Goal: Task Accomplishment & Management: Manage account settings

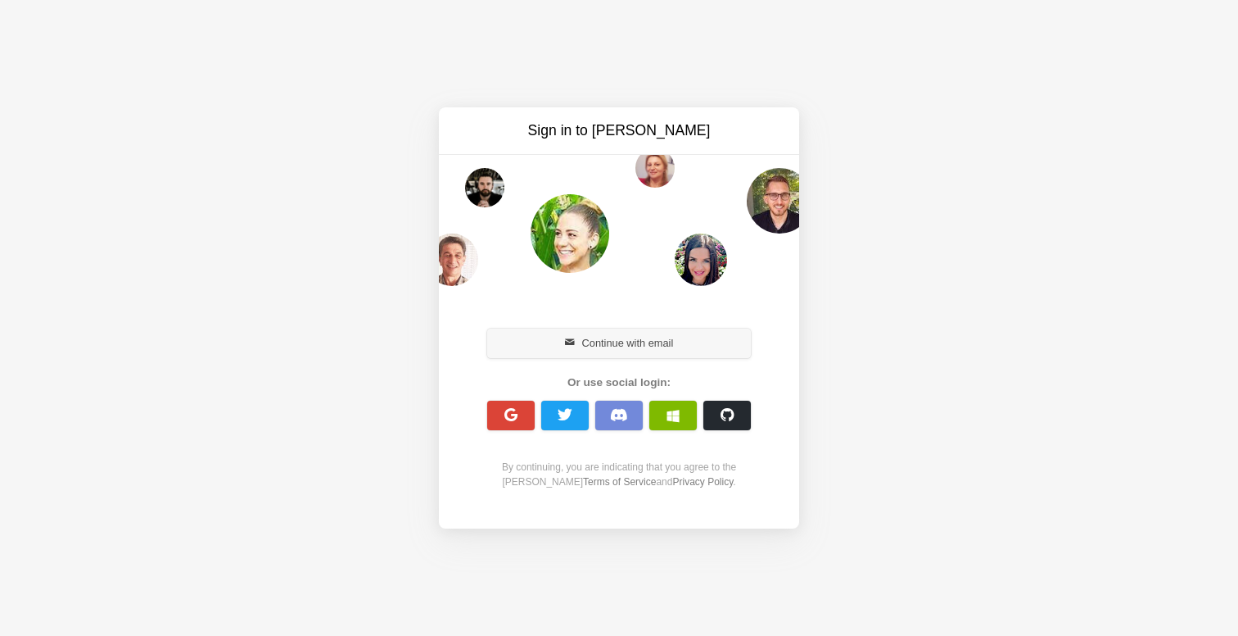
click at [619, 355] on button "Continue with email" at bounding box center [619, 342] width 264 height 29
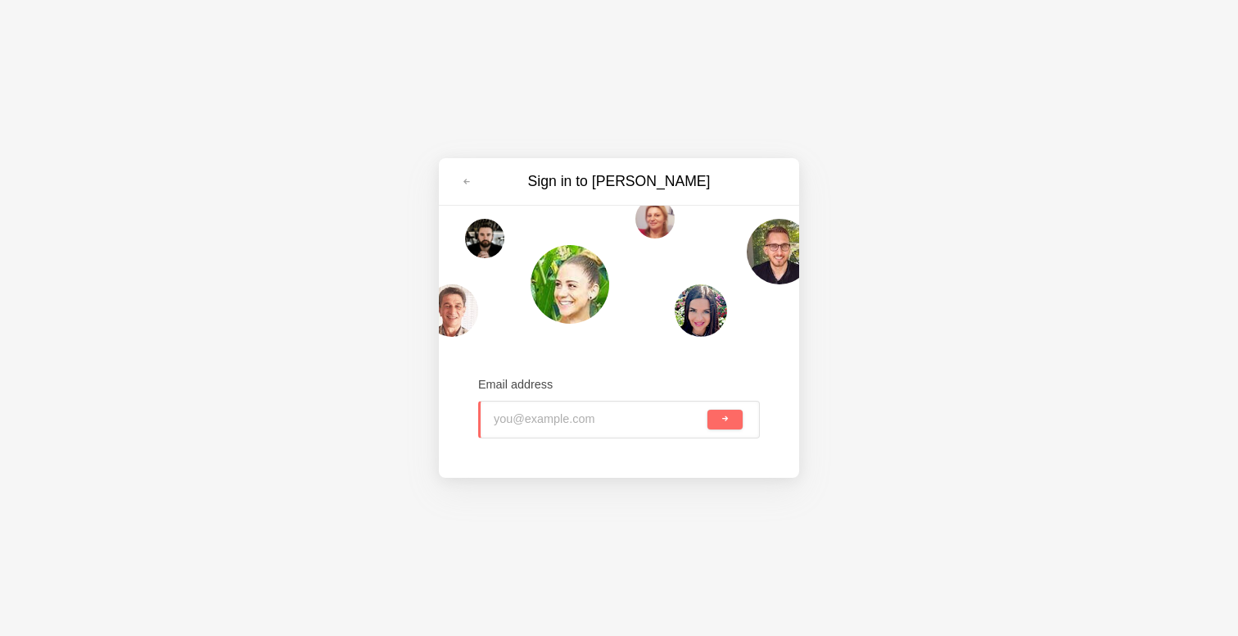
click at [549, 435] on input "email" at bounding box center [599, 419] width 210 height 36
click at [0, 0] on com-1password-button at bounding box center [0, 0] width 0 height 0
click at [708, 409] on button "submit" at bounding box center [725, 419] width 35 height 20
click at [572, 426] on input "Flipyflo101!" at bounding box center [599, 419] width 210 height 36
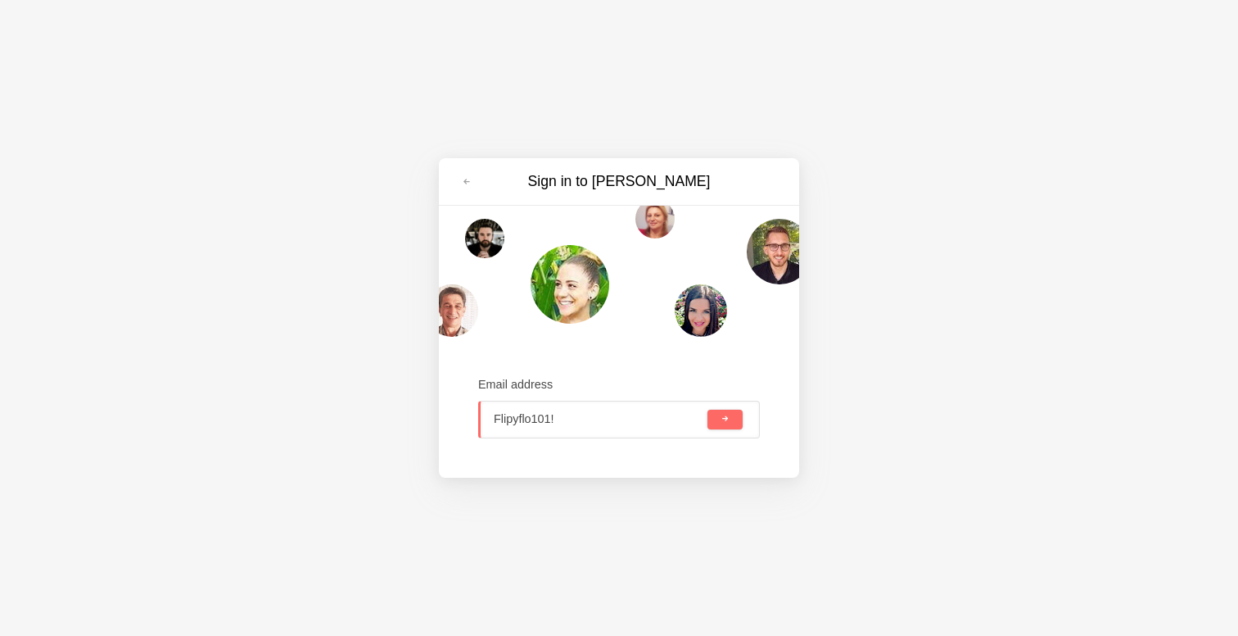
click at [572, 426] on input "Flipyflo101!" at bounding box center [599, 419] width 210 height 36
type input "felix.burton@carebit.co"
click at [719, 412] on button "submit" at bounding box center [725, 419] width 35 height 20
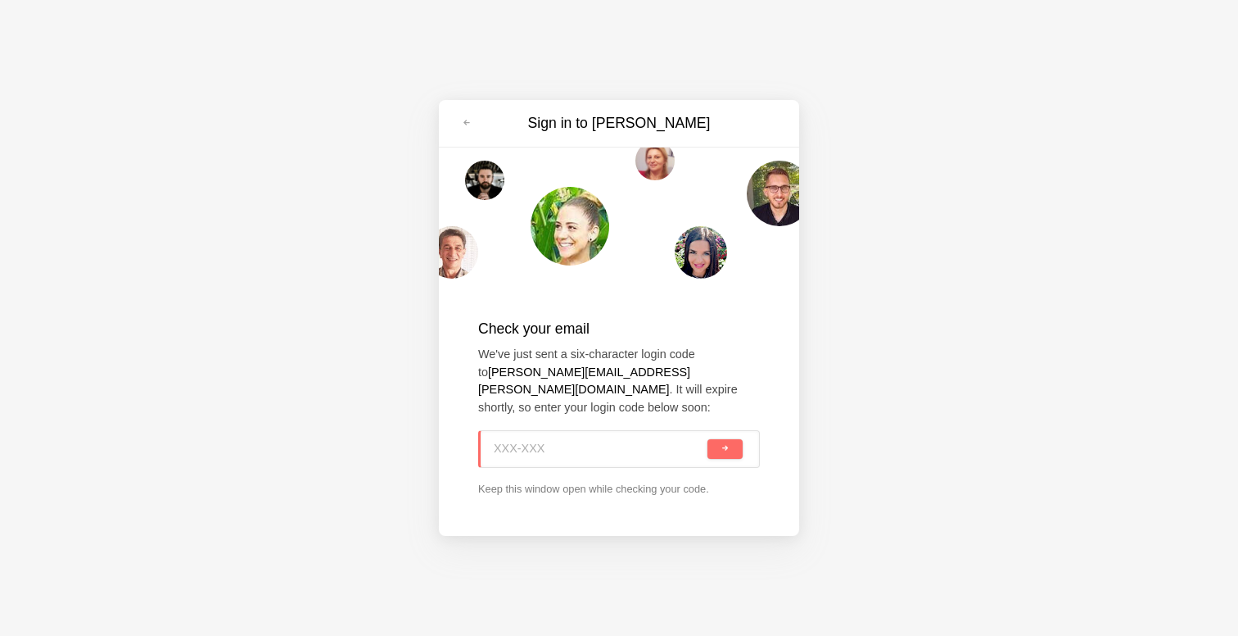
paste input "P0Y-XVD"
type input "P0Y-XVD"
click at [713, 439] on button "submit" at bounding box center [725, 449] width 35 height 20
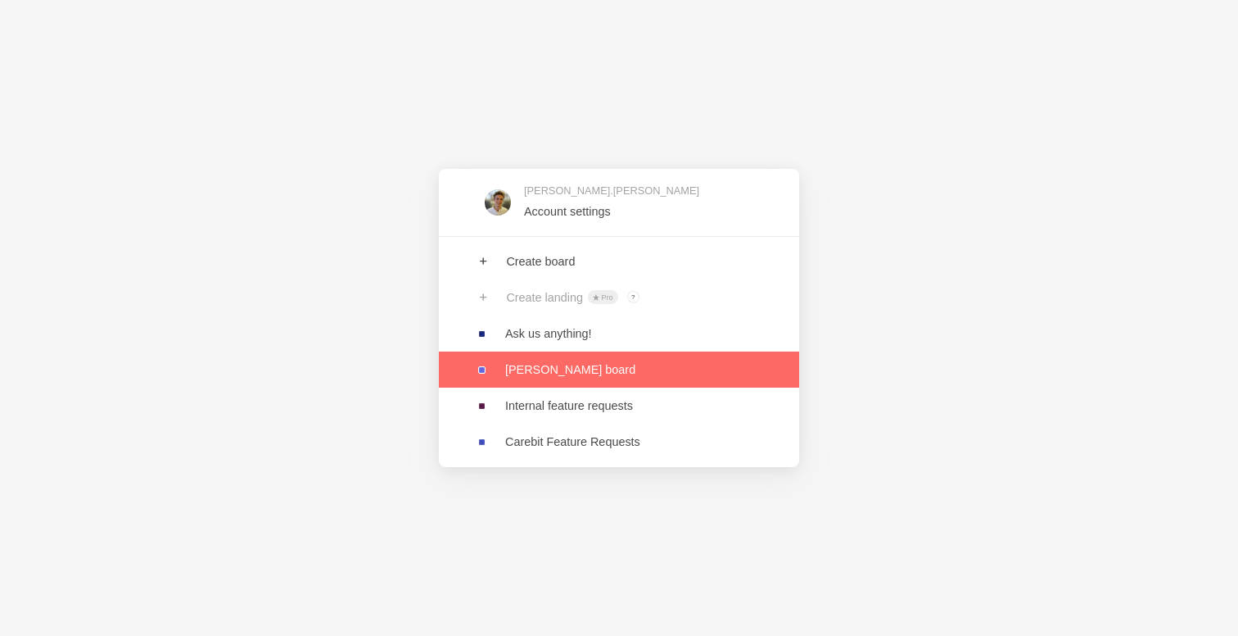
click at [556, 336] on link at bounding box center [619, 333] width 360 height 36
